Goal: Task Accomplishment & Management: Manage account settings

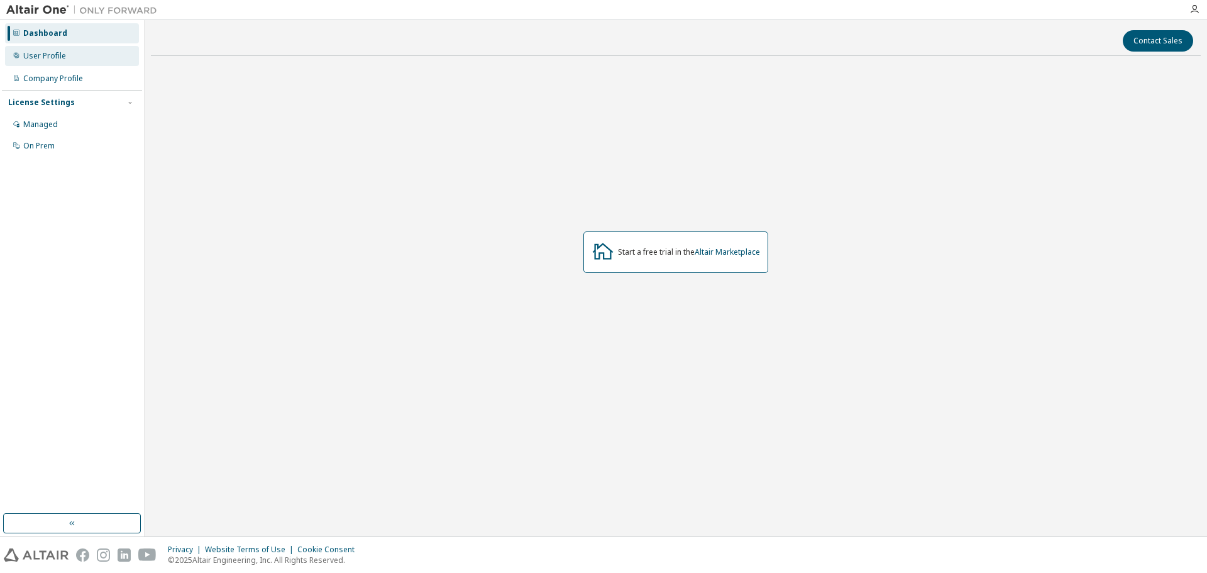
click at [71, 63] on div "User Profile" at bounding box center [72, 56] width 134 height 20
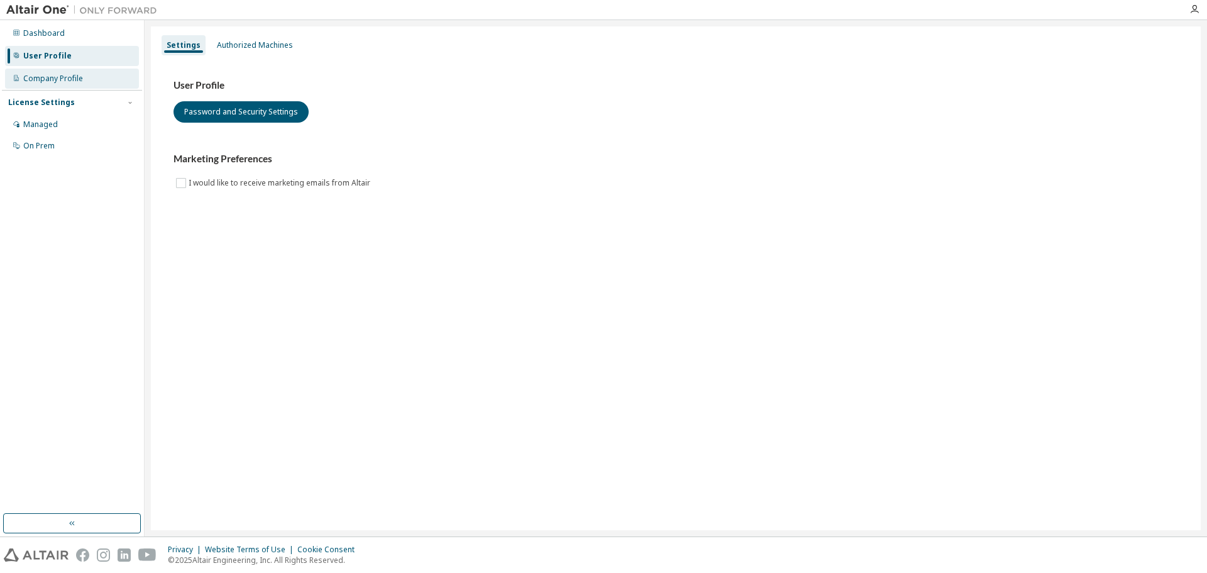
click at [84, 82] on div "Company Profile" at bounding box center [72, 79] width 134 height 20
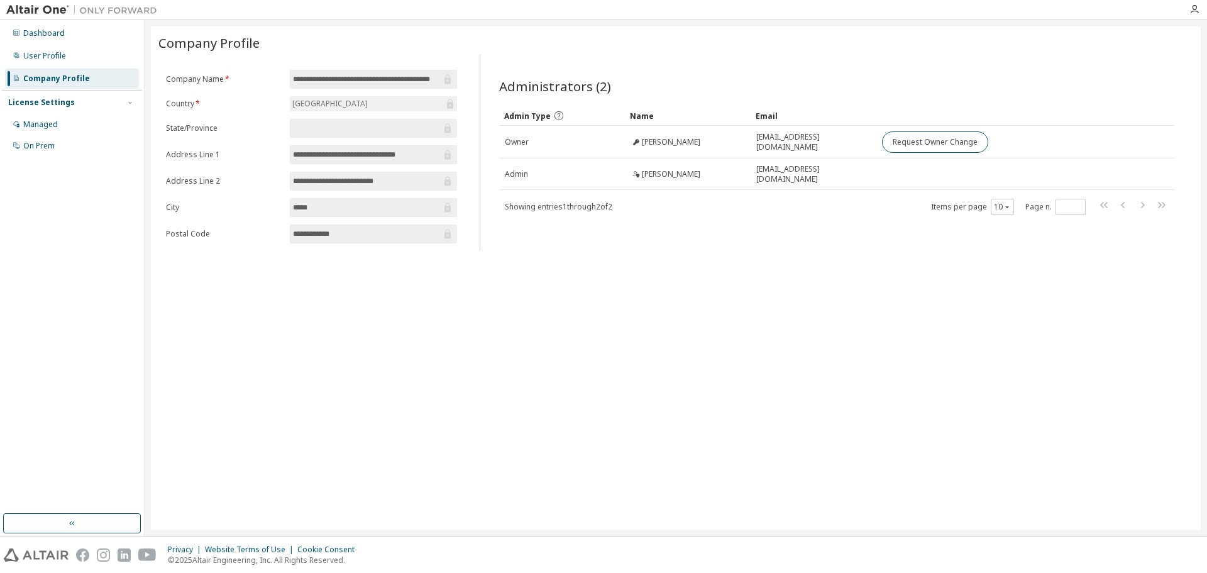
click at [71, 113] on div "License Settings Managed On Prem" at bounding box center [72, 123] width 140 height 67
click at [50, 136] on div "On Prem" at bounding box center [72, 146] width 134 height 20
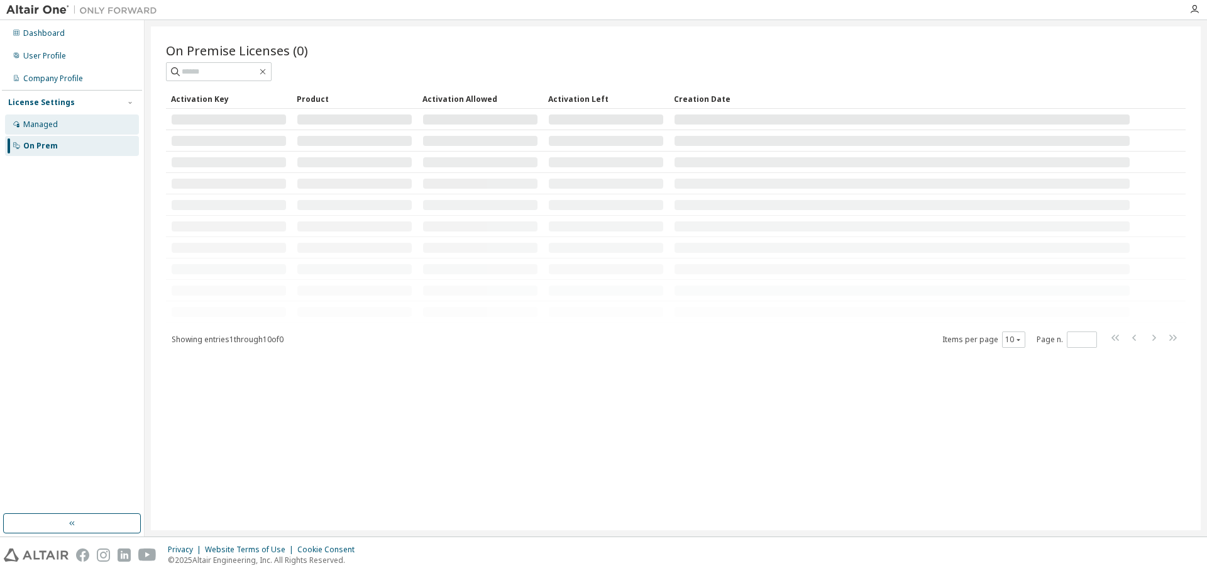
click at [47, 119] on div "Managed" at bounding box center [40, 124] width 35 height 10
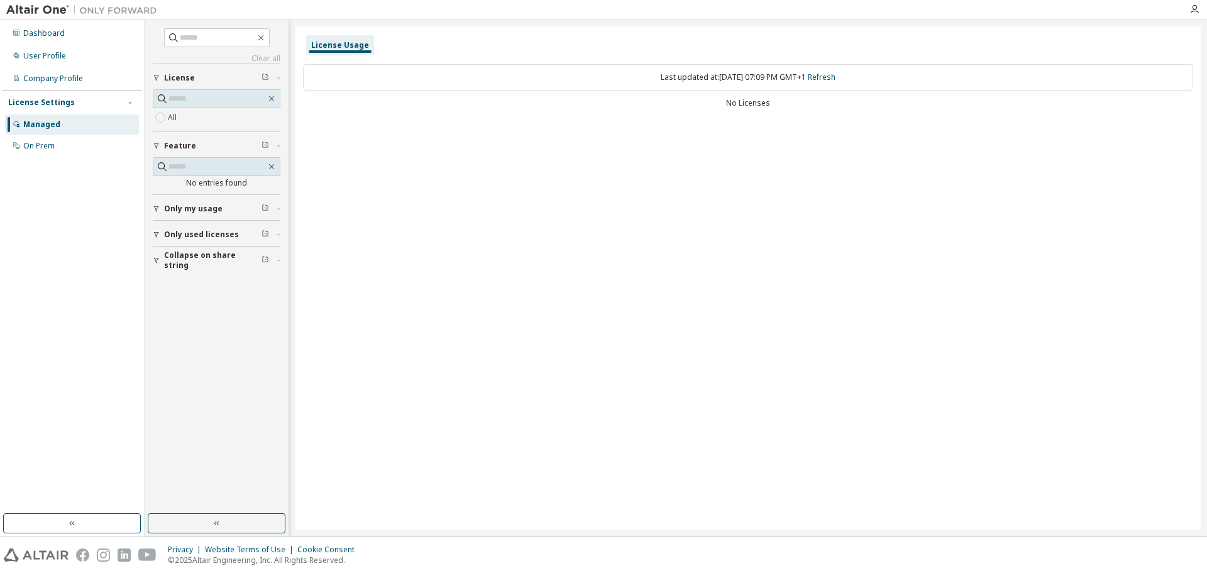
click at [82, 159] on div "Dashboard User Profile Company Profile License Settings Managed On Prem" at bounding box center [72, 267] width 140 height 490
click at [71, 149] on div "On Prem" at bounding box center [72, 146] width 134 height 20
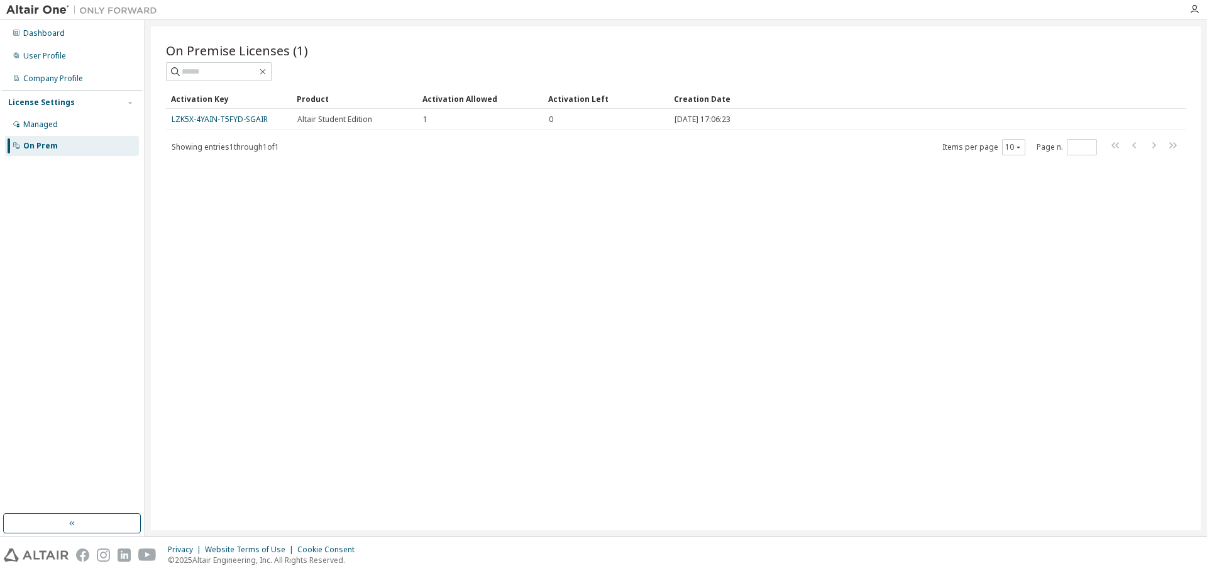
click at [367, 157] on div "On Premise Licenses (1) Clear Load Save Save As Field Operator Value Select fil…" at bounding box center [676, 278] width 1050 height 504
drag, startPoint x: 415, startPoint y: 92, endPoint x: 423, endPoint y: 117, distance: 26.3
click at [387, 151] on div "Showing entries 1 through 1 of 1 Items per page 10 Page n. *" at bounding box center [676, 147] width 1020 height 18
click at [1114, 503] on div "On Premise Licenses (1) Clear Load Save Save As Field Operator Value Select fil…" at bounding box center [676, 278] width 1050 height 504
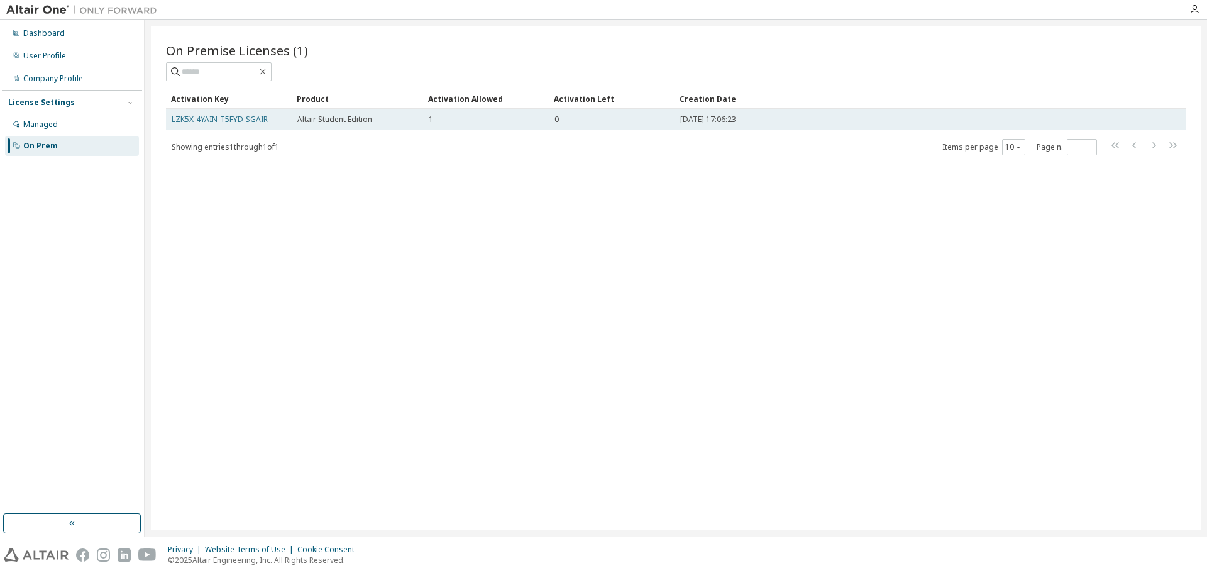
click at [230, 116] on link "LZK5X-4YAIN-T5FYD-SGAIR" at bounding box center [220, 119] width 96 height 11
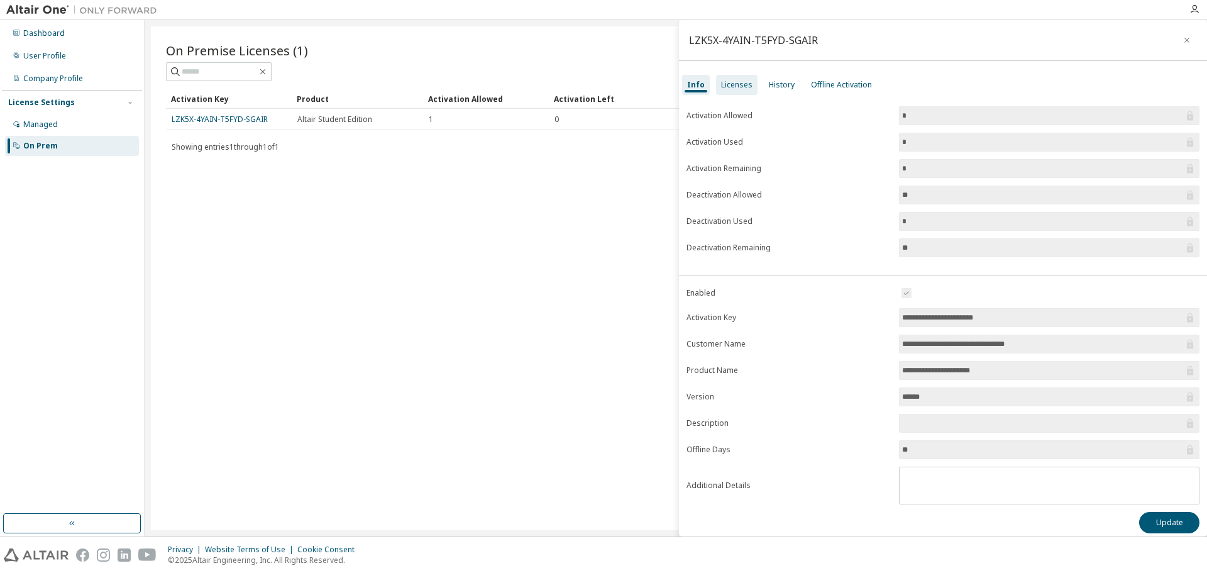
click at [722, 76] on div "Licenses" at bounding box center [737, 85] width 42 height 20
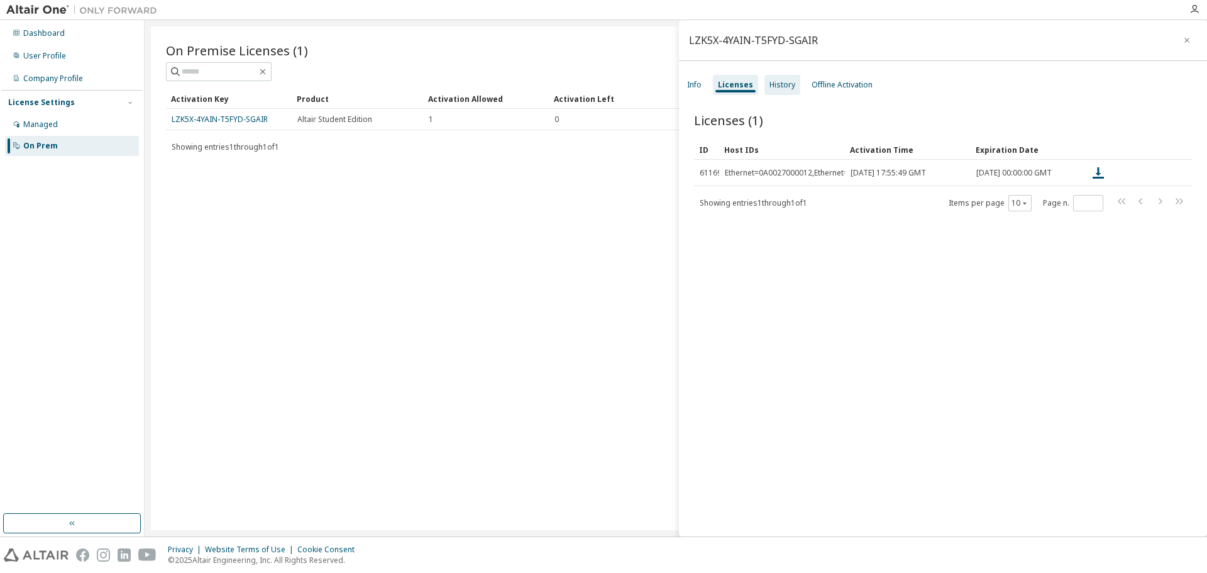
click at [773, 87] on div "History" at bounding box center [783, 85] width 26 height 10
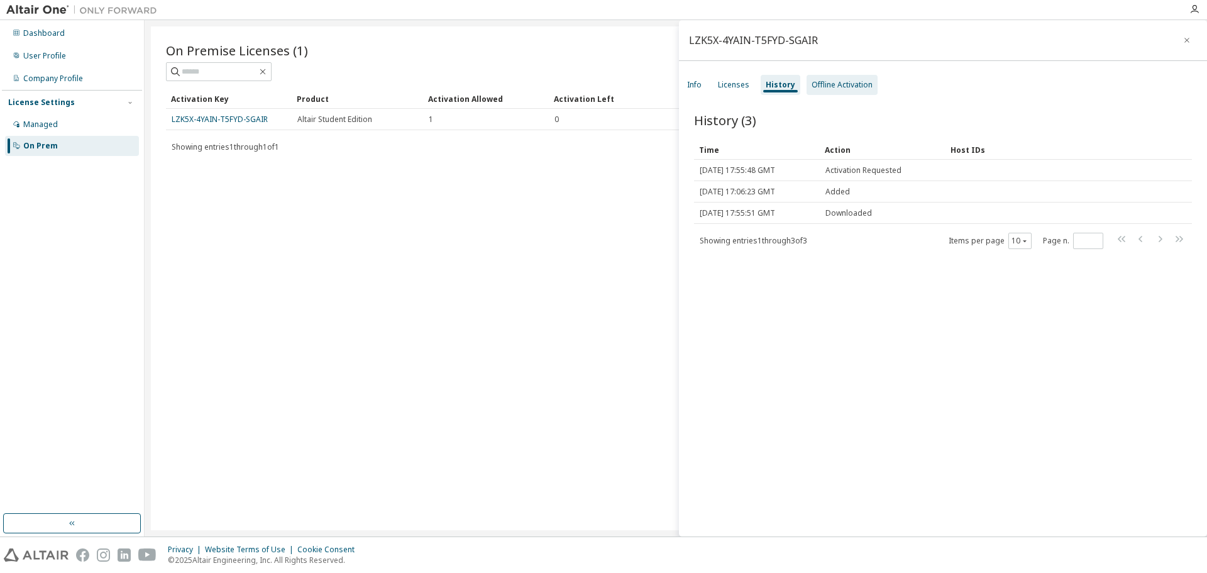
click at [844, 86] on div "Offline Activation" at bounding box center [842, 85] width 61 height 10
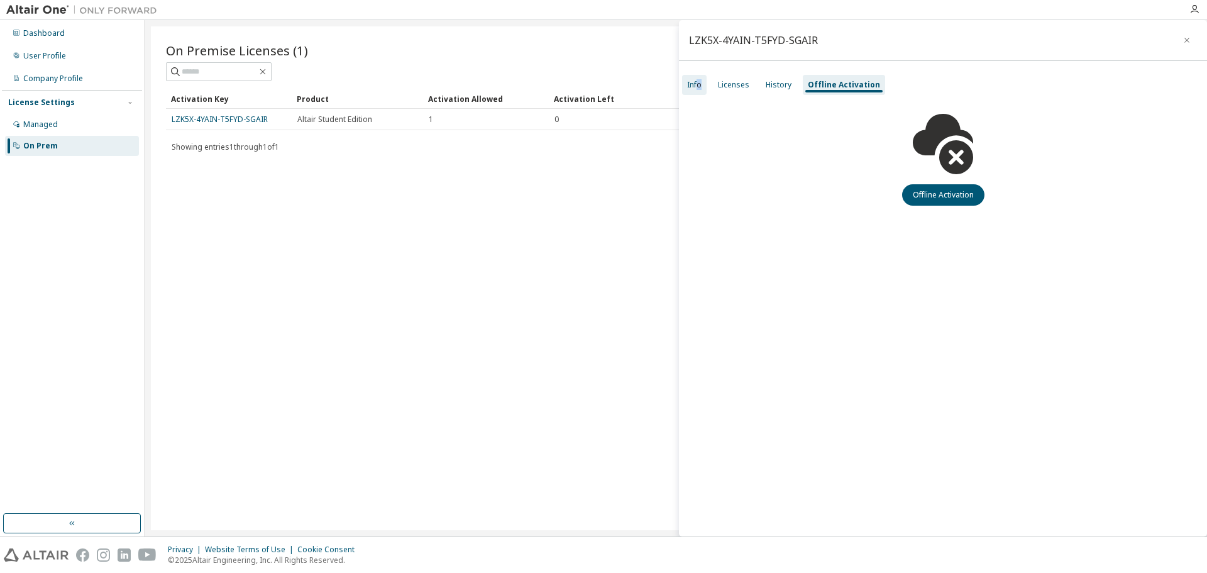
click at [701, 77] on div "Info" at bounding box center [694, 85] width 25 height 20
